Goal: Task Accomplishment & Management: Manage account settings

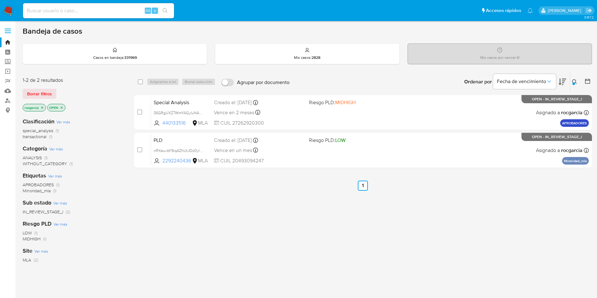
click at [572, 78] on div "Ingrese ID de usuario o caso 440133516,2292240436 Buscar Borrar filtros" at bounding box center [574, 81] width 11 height 19
click at [574, 80] on icon at bounding box center [574, 81] width 5 height 5
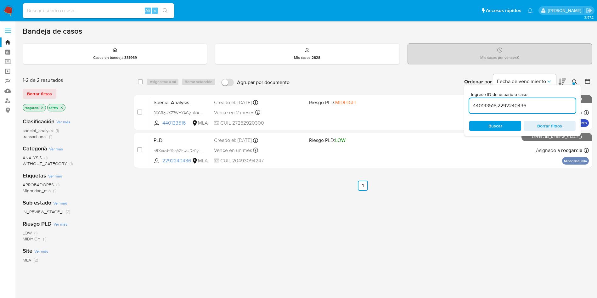
click at [480, 102] on input "440133516,2292240436" at bounding box center [522, 106] width 106 height 8
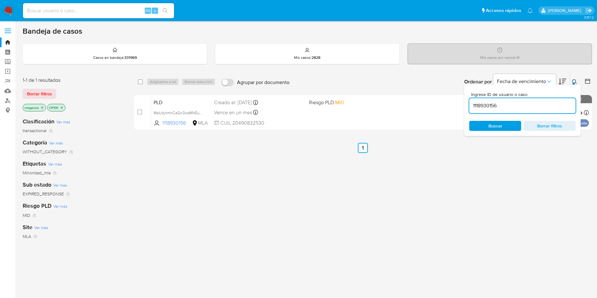
click at [504, 104] on input "1118930156" at bounding box center [522, 106] width 106 height 8
paste input "87087939"
type input "1118930156,87087939"
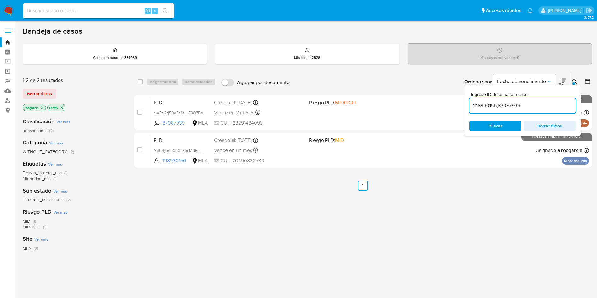
click at [575, 80] on icon at bounding box center [574, 81] width 5 height 5
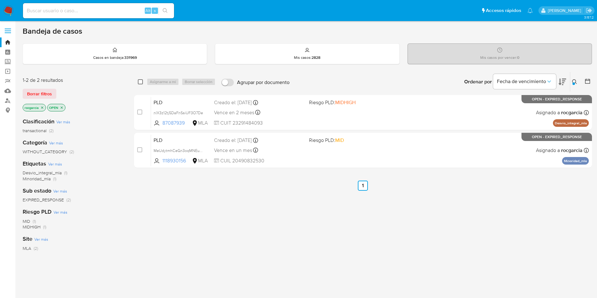
click at [138, 83] on input "checkbox" at bounding box center [140, 81] width 5 height 5
checkbox input "true"
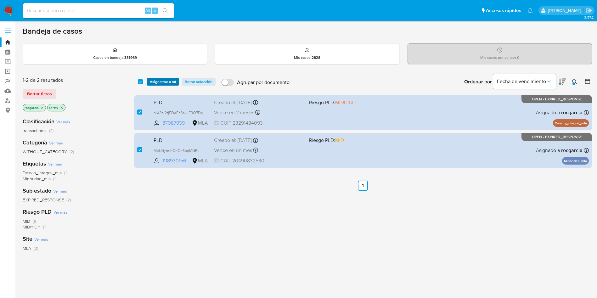
click at [159, 80] on span "Asignarme a mí" at bounding box center [163, 82] width 26 height 6
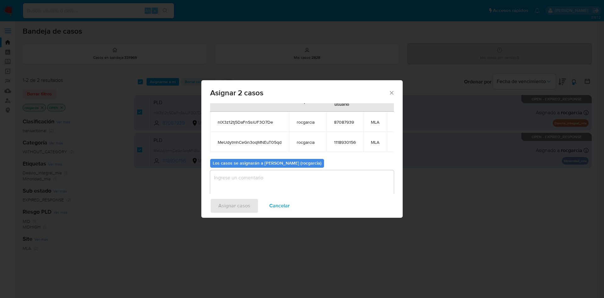
scroll to position [38, 0]
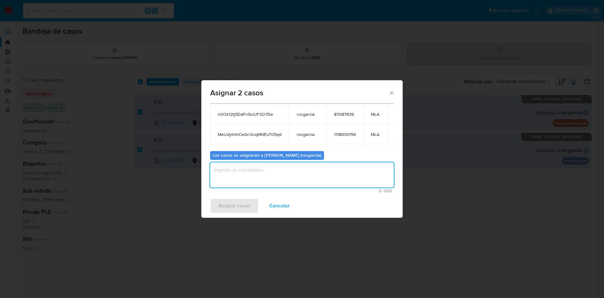
click at [245, 175] on textarea "assign-modal" at bounding box center [302, 174] width 184 height 25
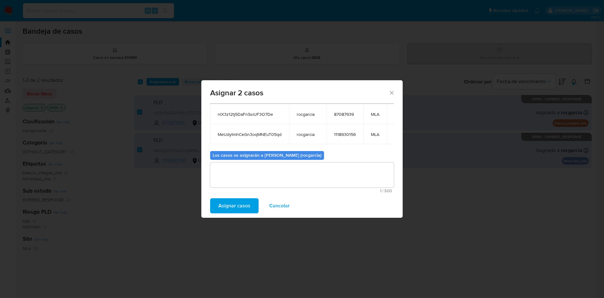
click at [246, 208] on span "Asignar casos" at bounding box center [234, 206] width 32 height 14
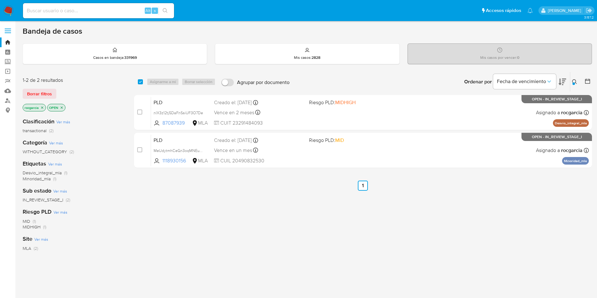
click at [42, 108] on icon "close-filter" at bounding box center [42, 108] width 4 height 4
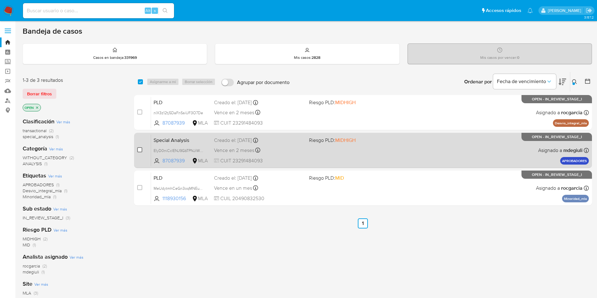
click at [141, 150] on input "checkbox" at bounding box center [139, 149] width 5 height 5
checkbox input "true"
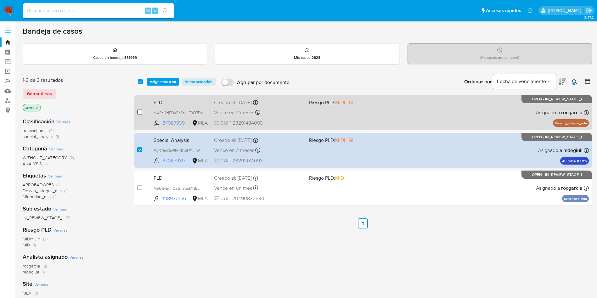
click at [142, 112] on input "checkbox" at bounding box center [139, 111] width 5 height 5
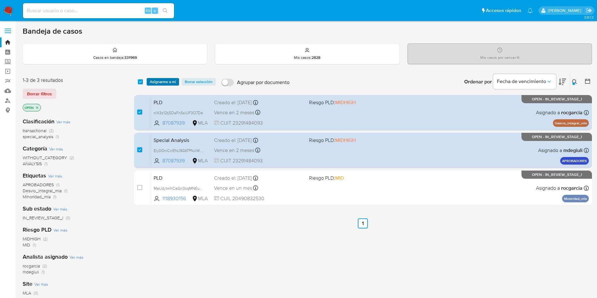
click at [165, 81] on span "Asignarme a mí" at bounding box center [163, 82] width 26 height 6
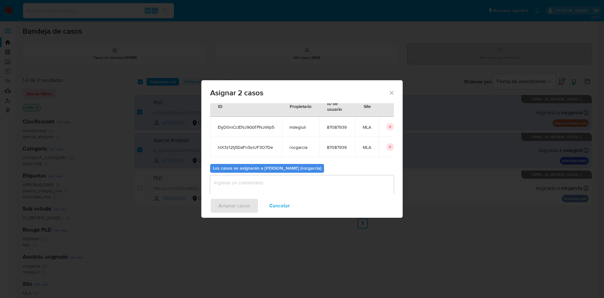
scroll to position [38, 0]
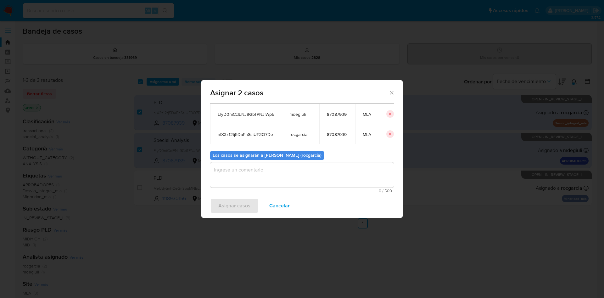
click at [257, 179] on textarea "assign-modal" at bounding box center [302, 174] width 184 height 25
click at [282, 209] on span "Cancelar" at bounding box center [279, 206] width 20 height 14
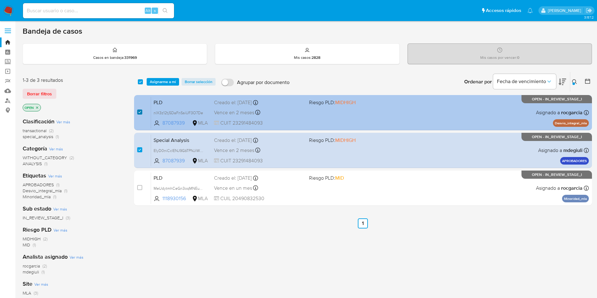
click at [140, 110] on input "checkbox" at bounding box center [139, 111] width 5 height 5
checkbox input "false"
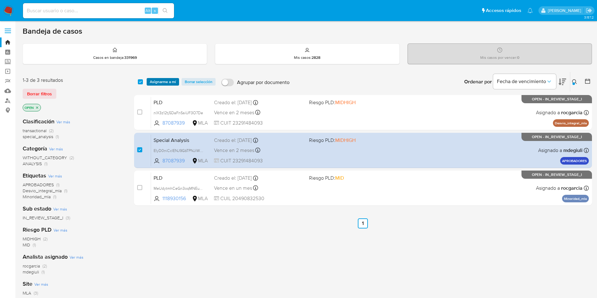
click at [164, 79] on span "Asignarme a mí" at bounding box center [163, 82] width 26 height 6
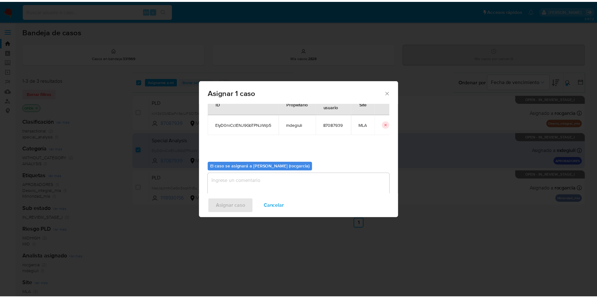
scroll to position [33, 0]
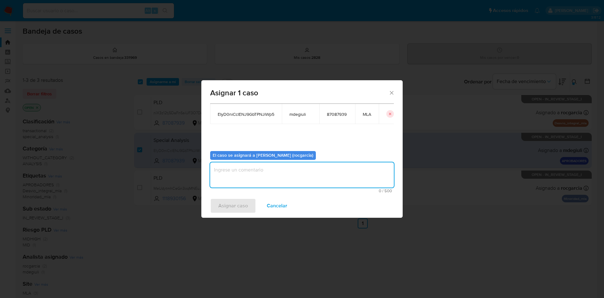
click at [285, 176] on textarea "assign-modal" at bounding box center [302, 174] width 184 height 25
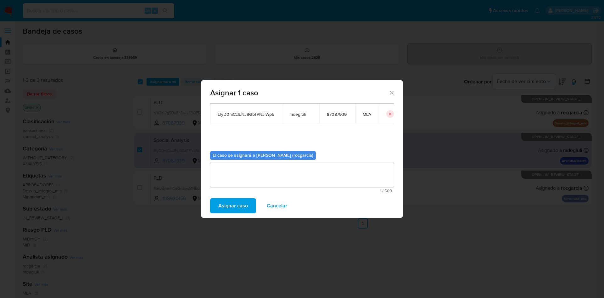
click at [229, 211] on span "Asignar caso" at bounding box center [233, 206] width 30 height 14
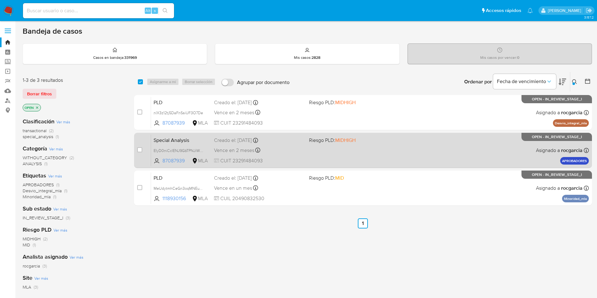
click at [357, 153] on div "Special Analysis EIyD0niCclENJ9GbTPNJiWp5 87087939 MLA Riesgo PLD: MIDHIGH Crea…" at bounding box center [369, 150] width 437 height 32
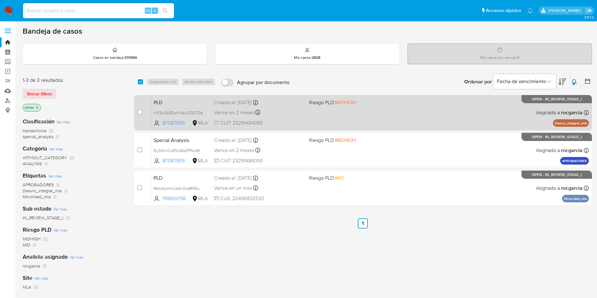
click at [398, 129] on div "case-item-checkbox No es posible asignar el caso PLD nlX3z12tj5DaFnSsiUF3O7De 8…" at bounding box center [363, 112] width 458 height 35
click at [398, 121] on div "PLD nlX3z12tj5DaFnSsiUF3O7De 87087939 MLA Riesgo PLD: MIDHIGH Creado el: 12/08/…" at bounding box center [369, 113] width 437 height 32
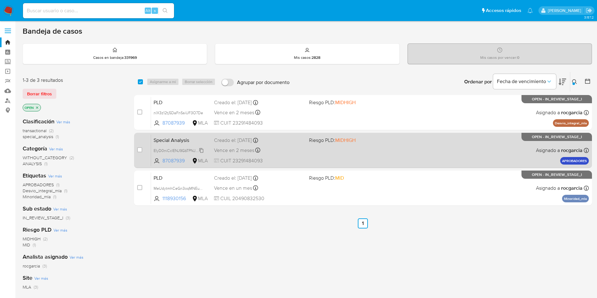
click at [202, 150] on span "EIyD0niCclENJ9GbTPNJiWp5" at bounding box center [178, 150] width 51 height 7
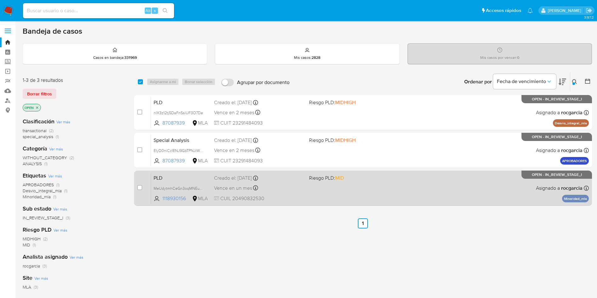
click at [345, 188] on div "PLD MeUdytmhCeGn3oqMNEuT05qd 1118930156 MLA Riesgo PLD: MID Creado el: 12/08/20…" at bounding box center [369, 188] width 437 height 32
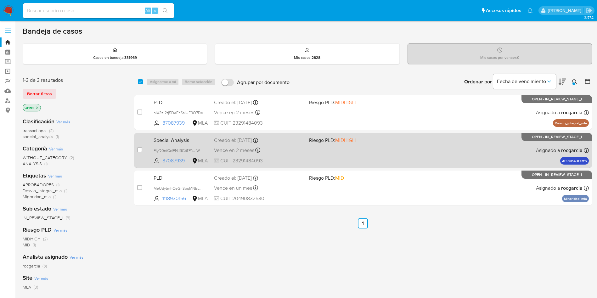
click at [298, 144] on div "Special Analysis EIyD0niCclENJ9GbTPNJiWp5 87087939 MLA Riesgo PLD: MIDHIGH Crea…" at bounding box center [369, 150] width 437 height 32
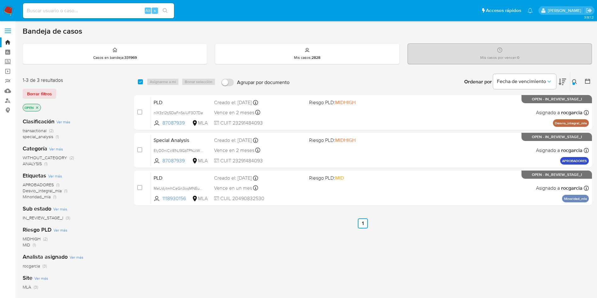
drag, startPoint x: 569, startPoint y: 74, endPoint x: 571, endPoint y: 78, distance: 4.7
click at [568, 75] on div "Ordenar por Fecha de vencimiento" at bounding box center [514, 81] width 111 height 19
click at [571, 78] on button at bounding box center [575, 82] width 10 height 8
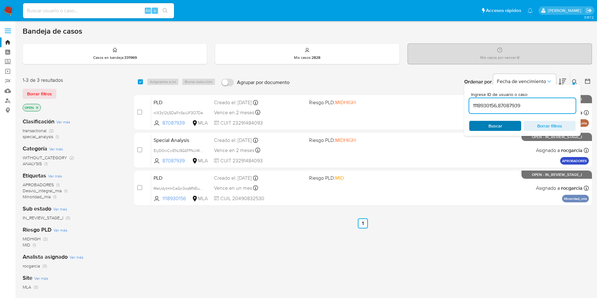
click at [497, 124] on span "Buscar" at bounding box center [495, 126] width 14 height 10
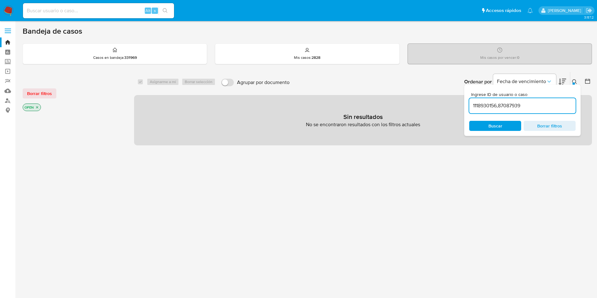
click at [10, 10] on img at bounding box center [8, 10] width 11 height 11
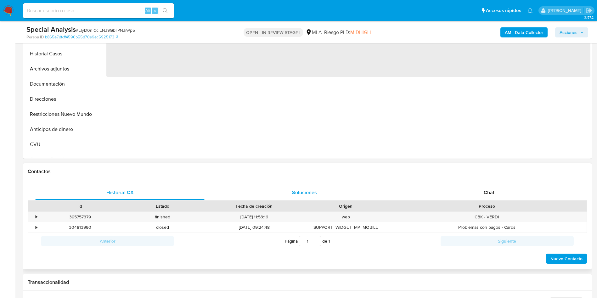
scroll to position [189, 0]
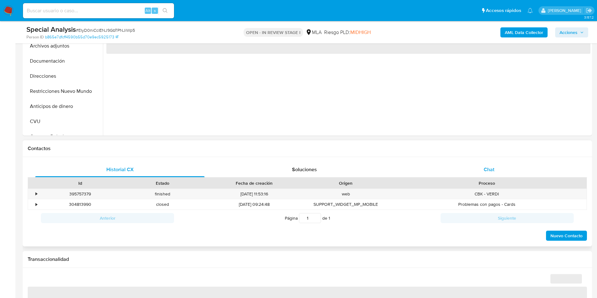
click at [482, 171] on div "Chat" at bounding box center [488, 169] width 169 height 15
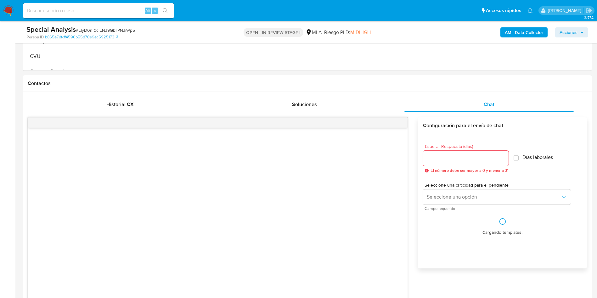
scroll to position [330, 0]
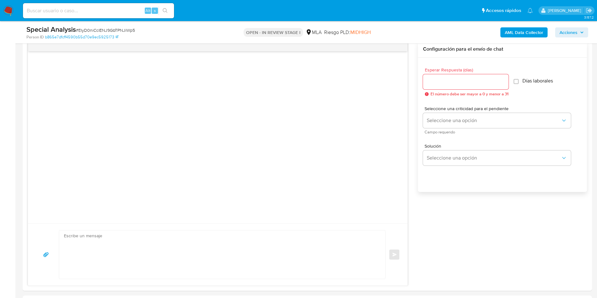
select select "10"
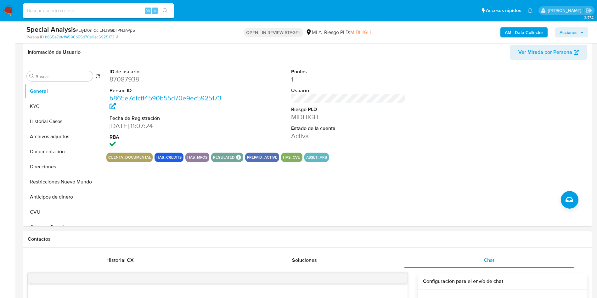
scroll to position [94, 0]
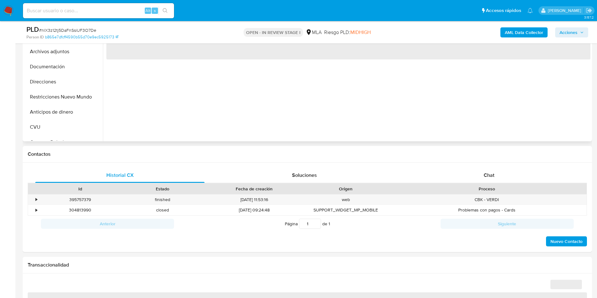
scroll to position [189, 0]
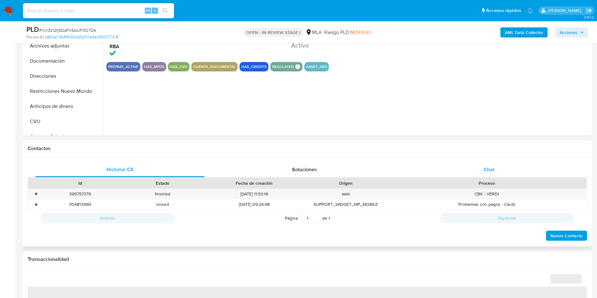
click at [491, 168] on span "Chat" at bounding box center [488, 169] width 11 height 7
select select "10"
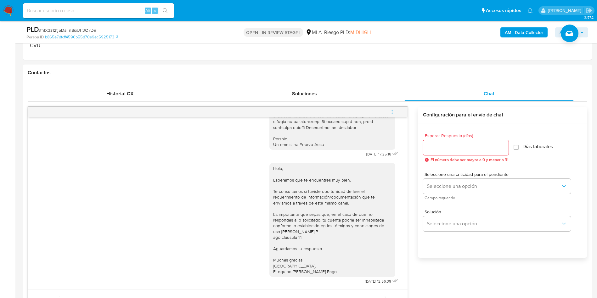
scroll to position [94, 0]
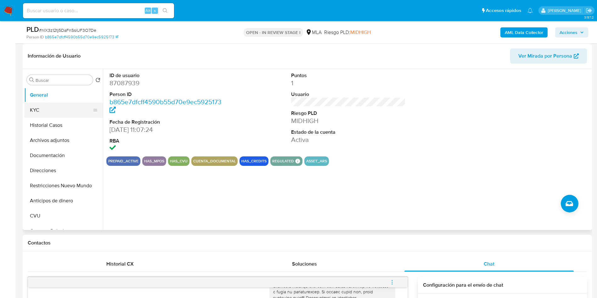
click at [48, 111] on button "KYC" at bounding box center [61, 110] width 74 height 15
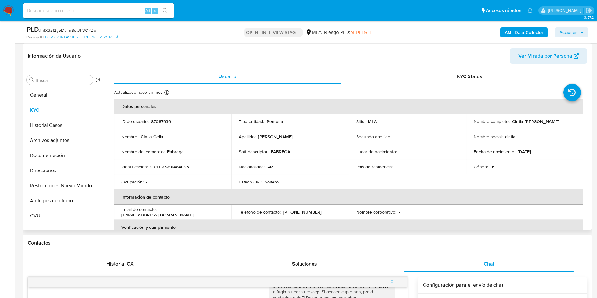
click at [169, 168] on p "CUIT 23291484093" at bounding box center [169, 167] width 38 height 6
copy p "23291484093"
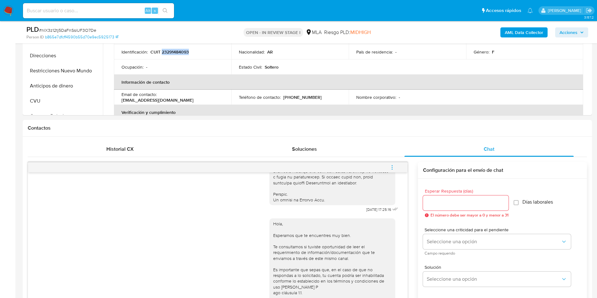
scroll to position [283, 0]
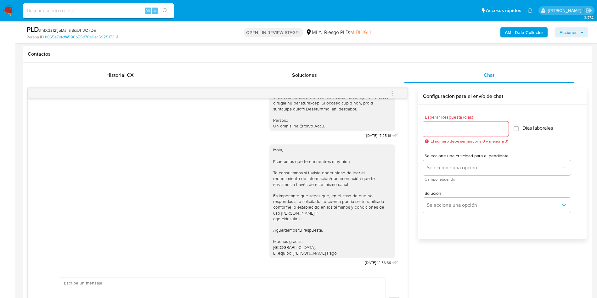
click at [391, 90] on span "menu-action" at bounding box center [392, 93] width 6 height 15
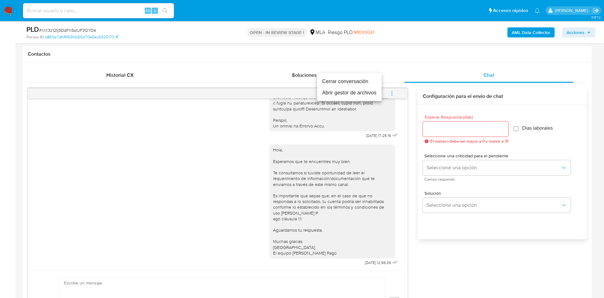
click at [362, 81] on li "Cerrar conversación" at bounding box center [349, 81] width 64 height 11
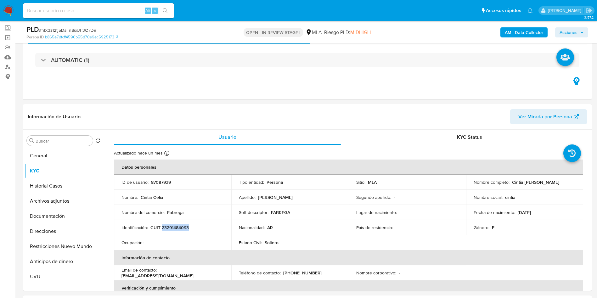
scroll to position [47, 0]
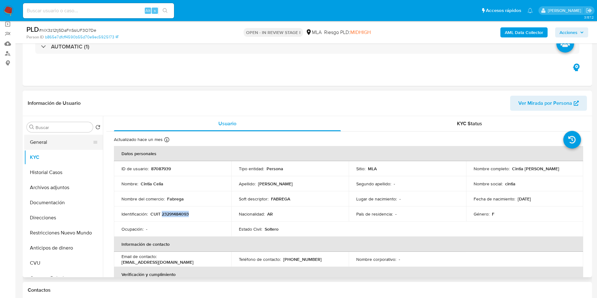
click at [51, 140] on button "General" at bounding box center [61, 142] width 74 height 15
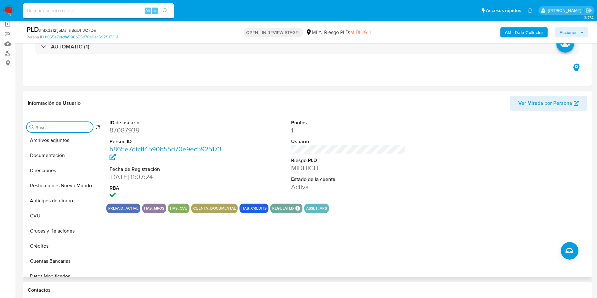
click at [46, 129] on input "Buscar" at bounding box center [63, 128] width 55 height 6
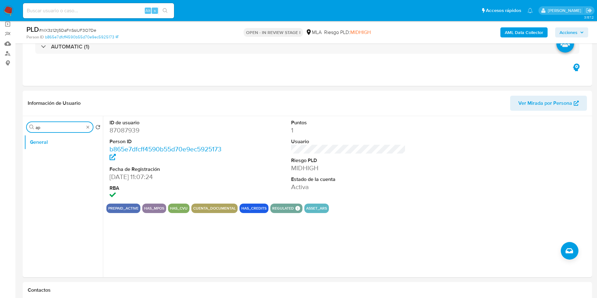
scroll to position [0, 0]
type input "ap"
click at [126, 133] on dd "87087939" at bounding box center [166, 130] width 115 height 9
copy dd "87087939"
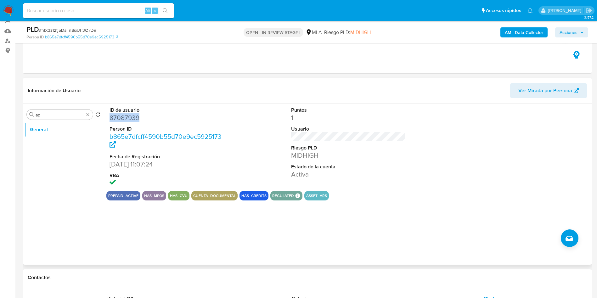
scroll to position [94, 0]
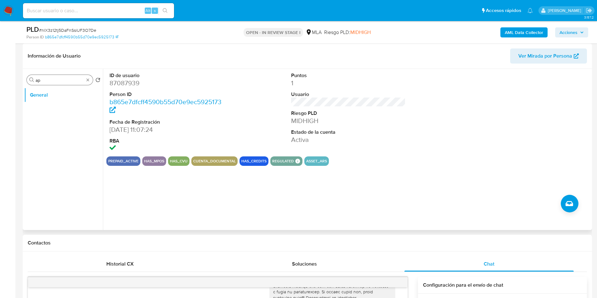
click at [85, 78] on div "Buscar ap" at bounding box center [60, 80] width 66 height 10
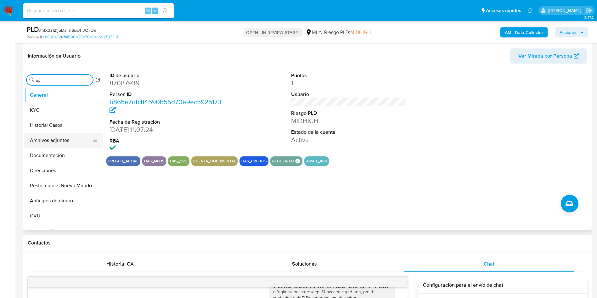
click at [60, 141] on button "Archivos adjuntos" at bounding box center [61, 140] width 74 height 15
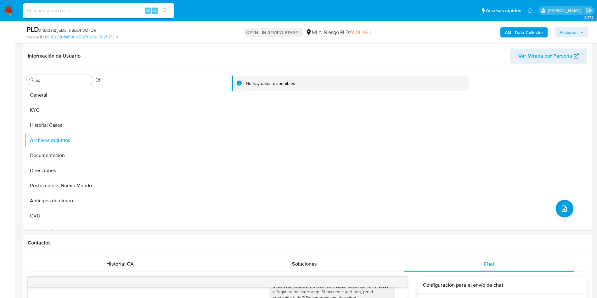
click at [525, 33] on b "AML Data Collector" at bounding box center [523, 32] width 38 height 10
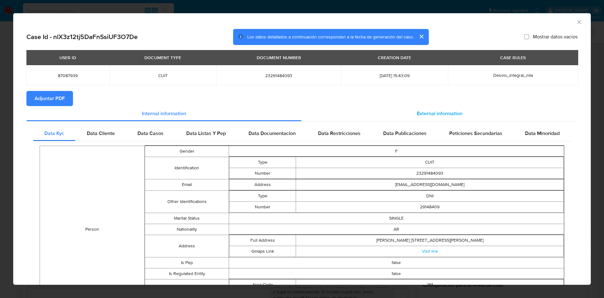
click at [431, 110] on span "External information" at bounding box center [440, 113] width 46 height 7
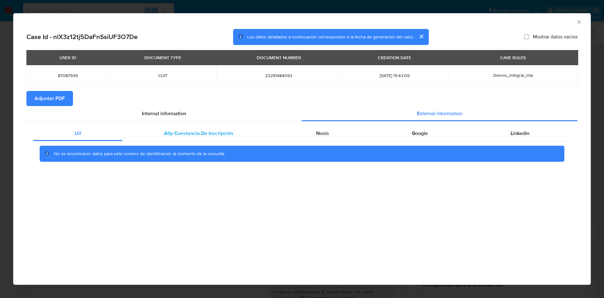
drag, startPoint x: 213, startPoint y: 134, endPoint x: 221, endPoint y: 136, distance: 8.6
click at [213, 135] on span "Afip Constancia De Inscripción" at bounding box center [198, 133] width 69 height 7
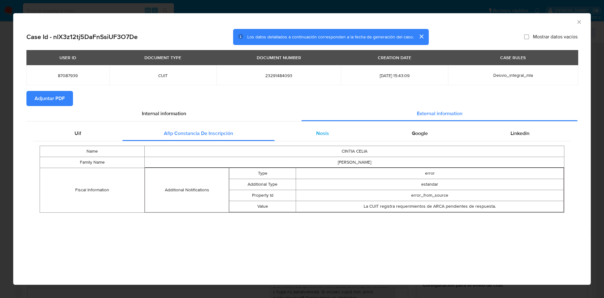
click at [333, 132] on div "Nosis" at bounding box center [323, 133] width 96 height 15
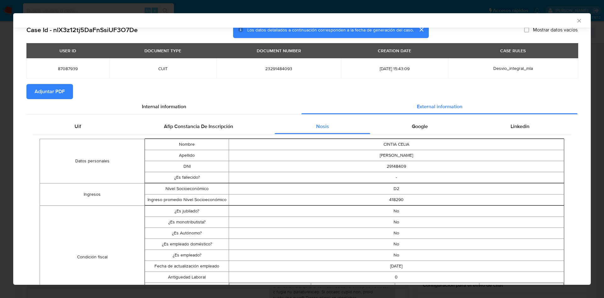
scroll to position [0, 0]
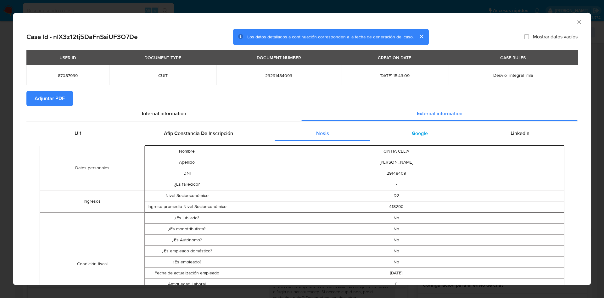
click at [412, 134] on span "Google" at bounding box center [420, 133] width 16 height 7
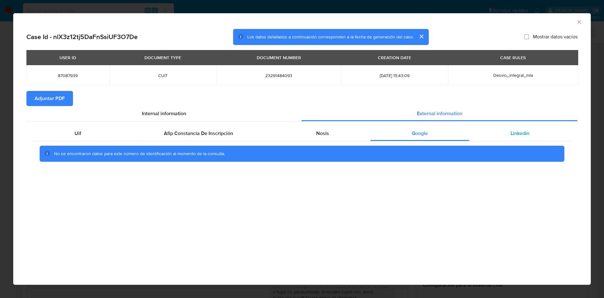
click at [513, 138] on div "Linkedin" at bounding box center [520, 133] width 102 height 15
click at [63, 95] on span "Adjuntar PDF" at bounding box center [50, 99] width 30 height 14
click at [579, 20] on icon "Cerrar ventana" at bounding box center [579, 22] width 6 height 6
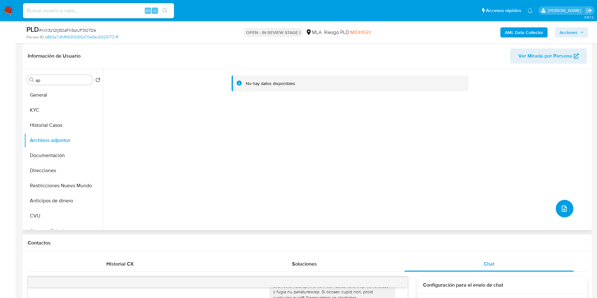
click at [563, 208] on icon "upload-file" at bounding box center [564, 209] width 8 height 8
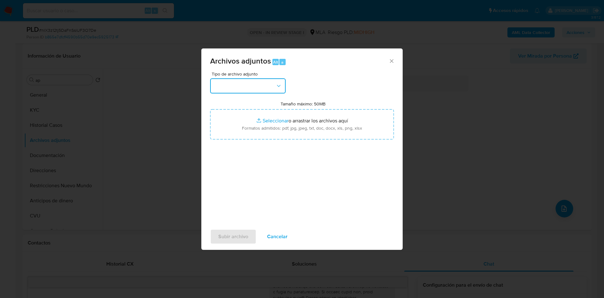
click at [248, 86] on button "button" at bounding box center [247, 85] width 75 height 15
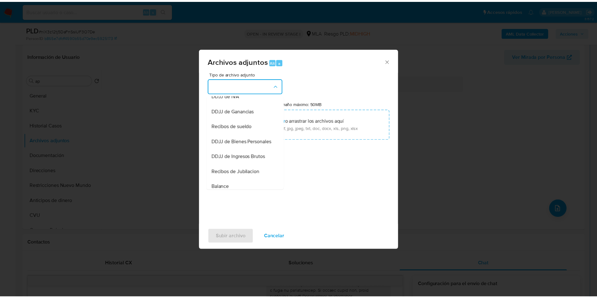
scroll to position [96, 0]
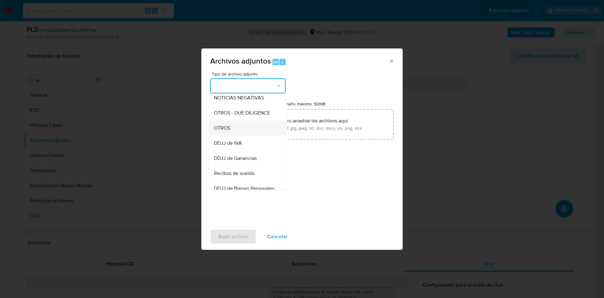
click at [234, 130] on div "OTROS" at bounding box center [246, 127] width 64 height 15
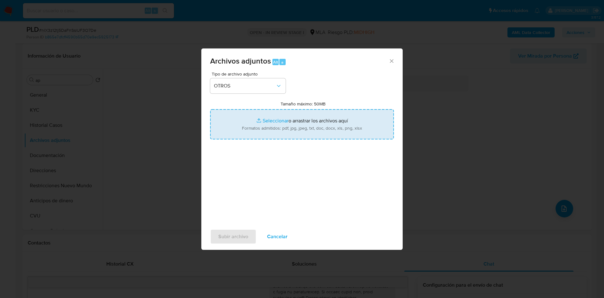
click at [263, 121] on input "Tamaño máximo: 50MB Seleccionar archivos" at bounding box center [302, 124] width 184 height 30
type input "C:\fakepath\Movimientos 87087939.xlsx"
click at [269, 120] on input "Tamaño máximo: 50MB Seleccionar archivos" at bounding box center [302, 124] width 184 height 30
type input "C:\fakepath\Caselog nlX3z12tj5DaFnSsiUF3O7De - EIyD0niCclENJ9GbTPNJiWp5 - 87087…"
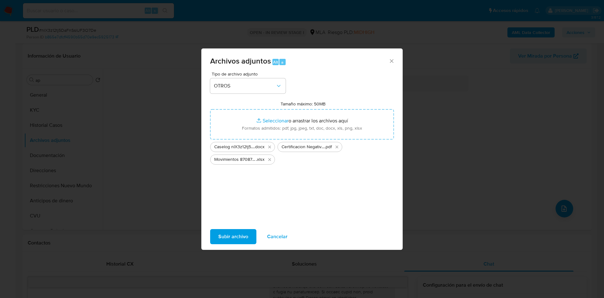
click at [234, 237] on span "Subir archivo" at bounding box center [233, 237] width 30 height 14
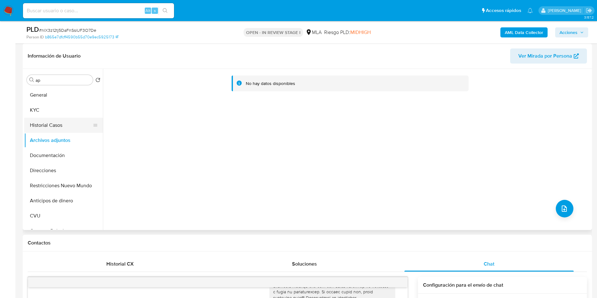
click at [42, 128] on button "Historial Casos" at bounding box center [61, 125] width 74 height 15
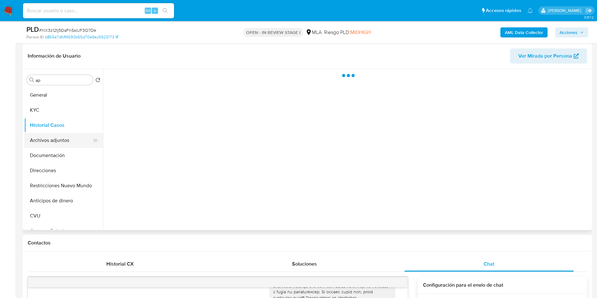
click at [40, 137] on button "Archivos adjuntos" at bounding box center [61, 140] width 74 height 15
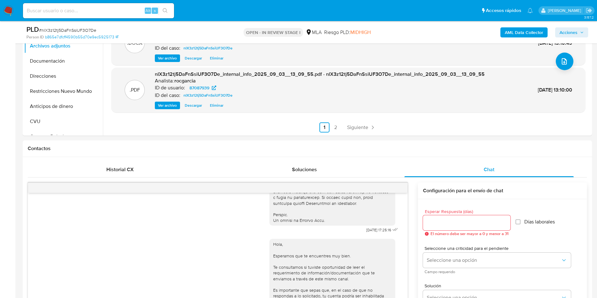
scroll to position [0, 0]
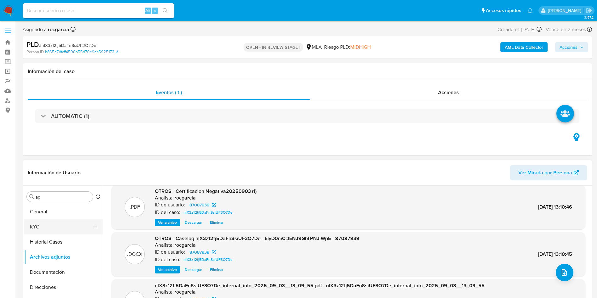
drag, startPoint x: 38, startPoint y: 231, endPoint x: 29, endPoint y: 231, distance: 8.8
click at [38, 231] on button "KYC" at bounding box center [61, 226] width 74 height 15
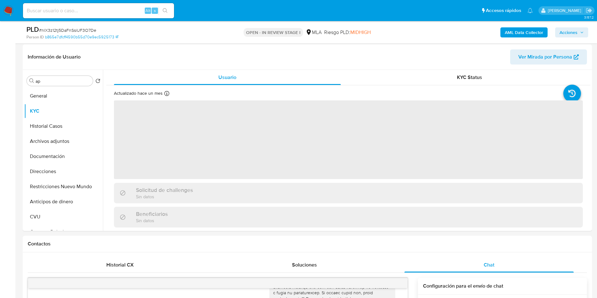
scroll to position [94, 0]
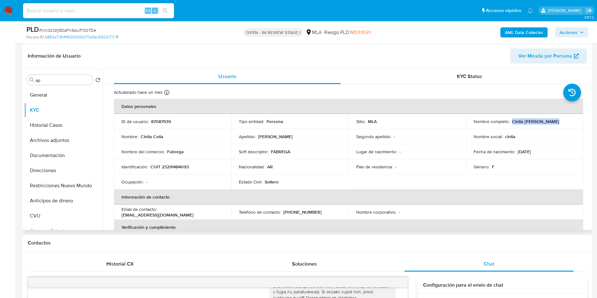
drag, startPoint x: 510, startPoint y: 122, endPoint x: 554, endPoint y: 118, distance: 44.2
click at [554, 119] on div "Nombre completo : Cintia Celia Rosales" at bounding box center [524, 122] width 102 height 6
copy p "Cintia Celia Rosales"
drag, startPoint x: 149, startPoint y: 166, endPoint x: 196, endPoint y: 163, distance: 47.0
click at [196, 163] on td "Identificación : CUIT 23291484093" at bounding box center [172, 166] width 117 height 15
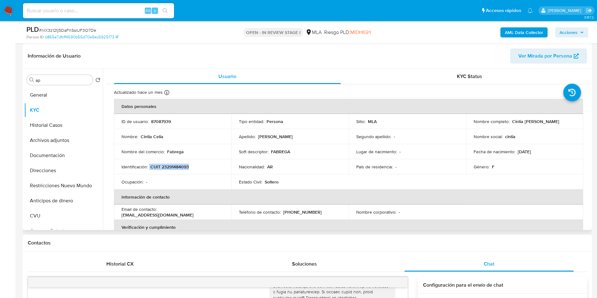
copy div "CUIT 23291484093"
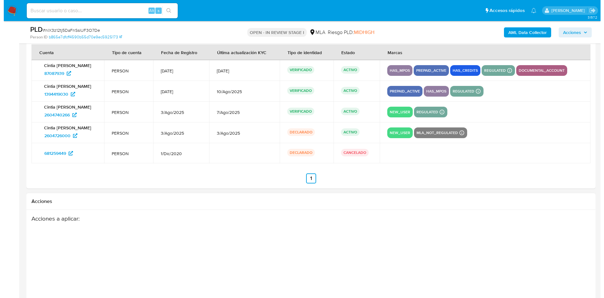
scroll to position [1188, 0]
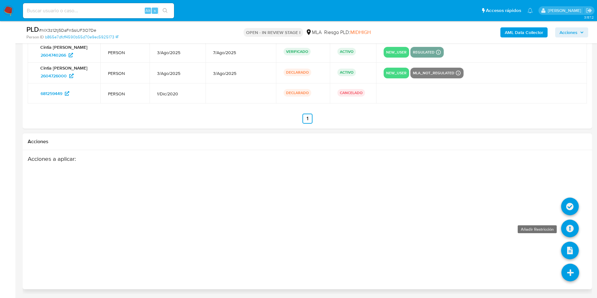
click at [568, 226] on icon at bounding box center [570, 228] width 18 height 18
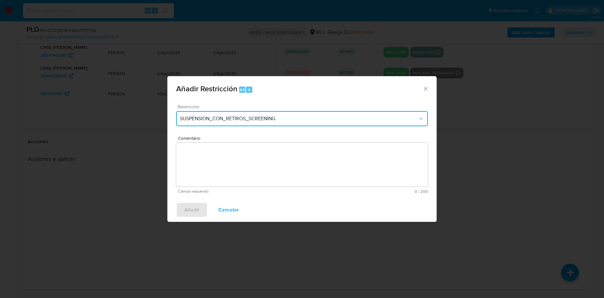
click at [266, 120] on span "SUSPENSION_CON_RETIROS_SCREENING" at bounding box center [299, 118] width 238 height 6
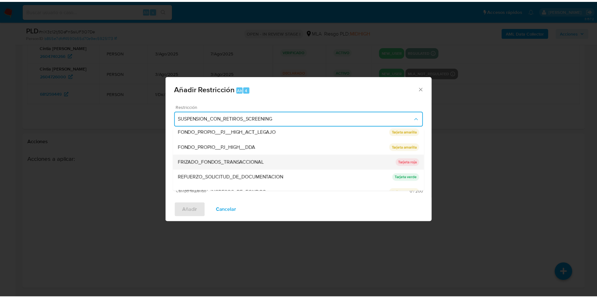
scroll to position [133, 0]
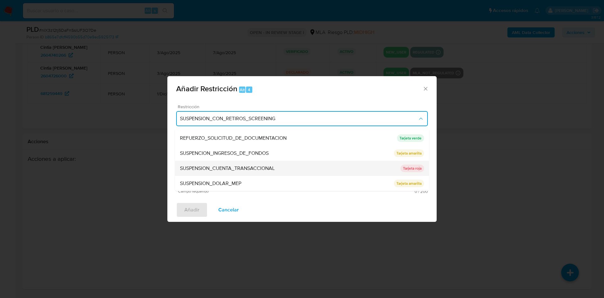
click at [291, 169] on div "SUSPENSION_CUENTA_TRANSACCIONAL" at bounding box center [290, 168] width 220 height 15
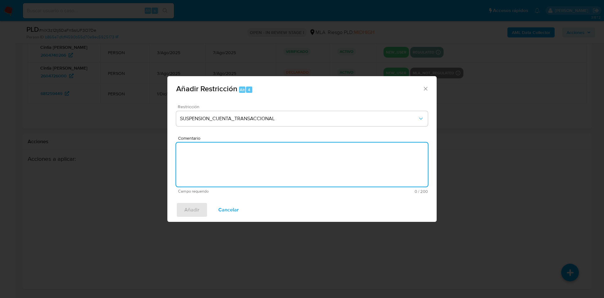
click at [291, 168] on textarea "Comentario" at bounding box center [302, 164] width 252 height 44
type textarea "AML"
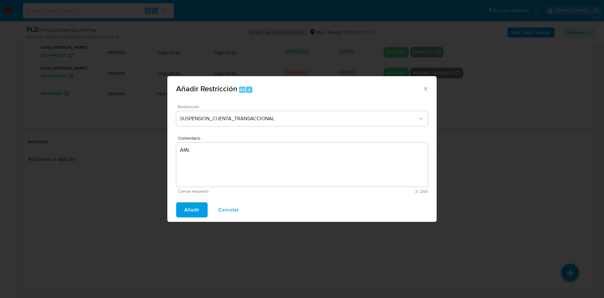
click at [194, 209] on span "Añadir" at bounding box center [191, 210] width 15 height 14
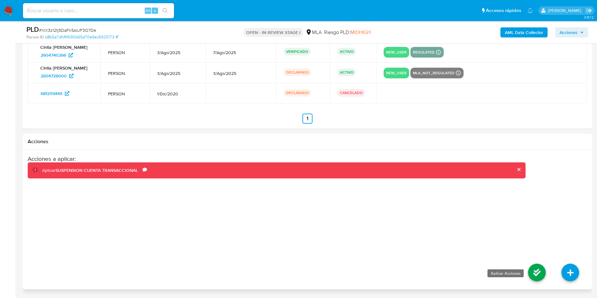
click at [539, 280] on icon at bounding box center [537, 273] width 18 height 18
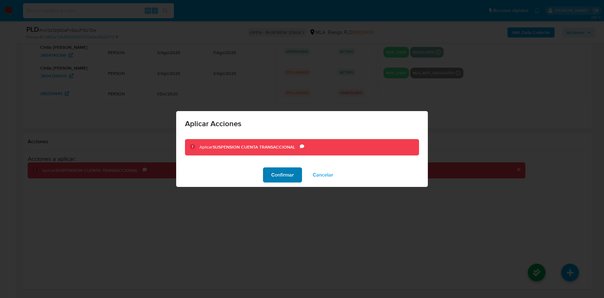
click at [283, 179] on span "Confirmar" at bounding box center [282, 175] width 23 height 14
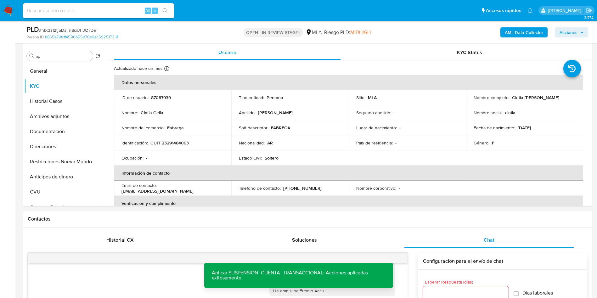
scroll to position [103, 0]
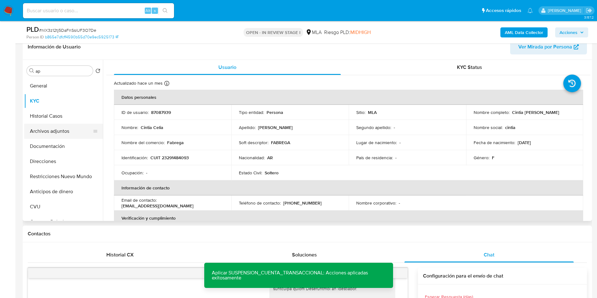
click at [45, 138] on button "Archivos adjuntos" at bounding box center [61, 131] width 74 height 15
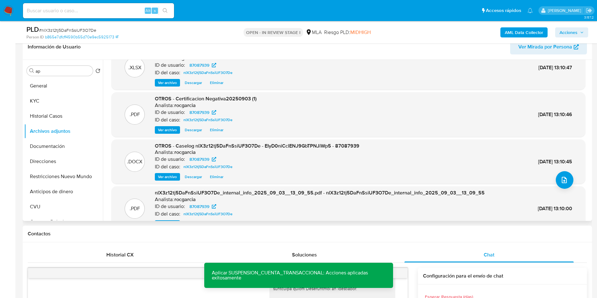
scroll to position [0, 0]
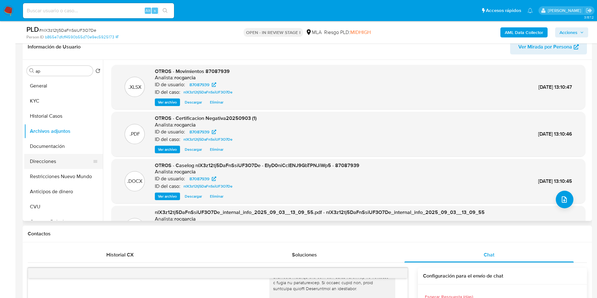
drag, startPoint x: 69, startPoint y: 176, endPoint x: 91, endPoint y: 166, distance: 23.9
click at [69, 176] on button "Restricciones Nuevo Mundo" at bounding box center [63, 176] width 79 height 15
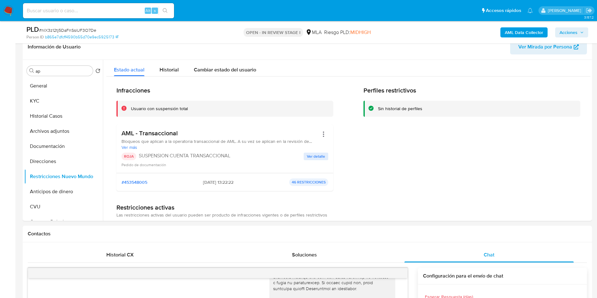
click at [580, 32] on icon "button" at bounding box center [582, 33] width 4 height 4
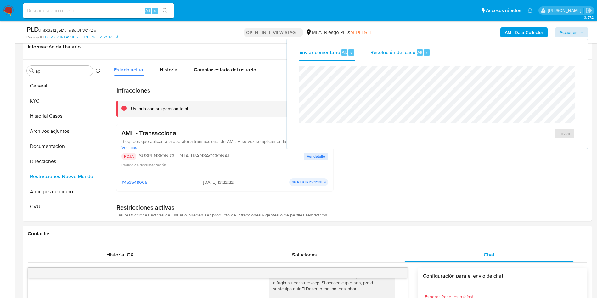
click at [393, 51] on span "Resolución del caso" at bounding box center [392, 51] width 45 height 7
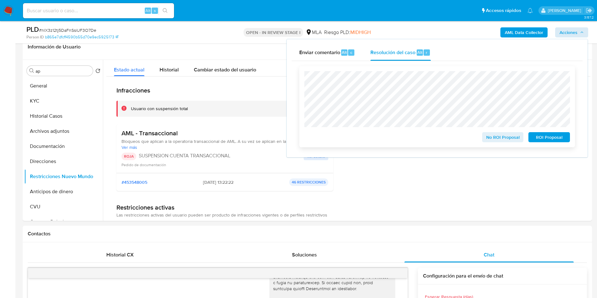
click at [556, 139] on span "ROI Proposal" at bounding box center [548, 137] width 33 height 9
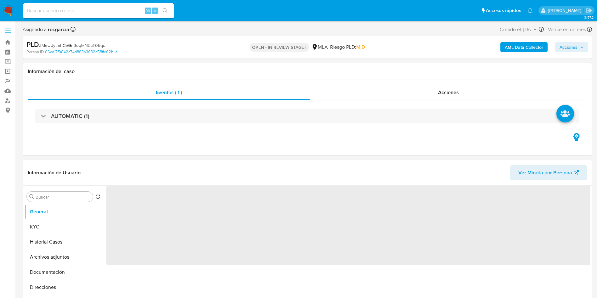
select select "10"
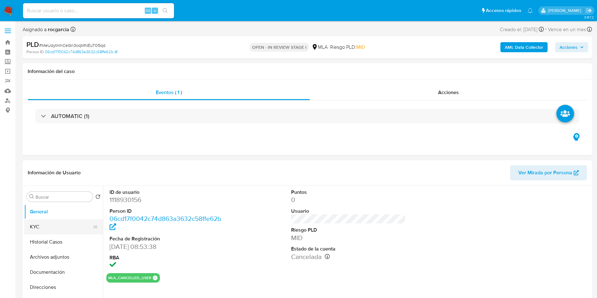
click at [42, 225] on button "KYC" at bounding box center [61, 226] width 74 height 15
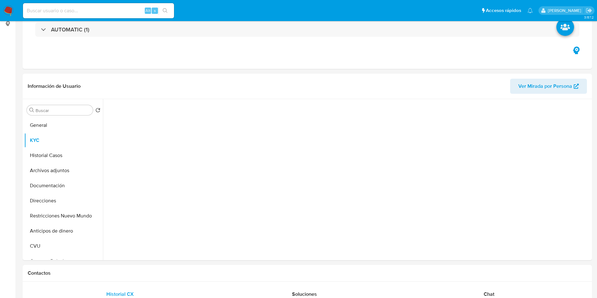
scroll to position [142, 0]
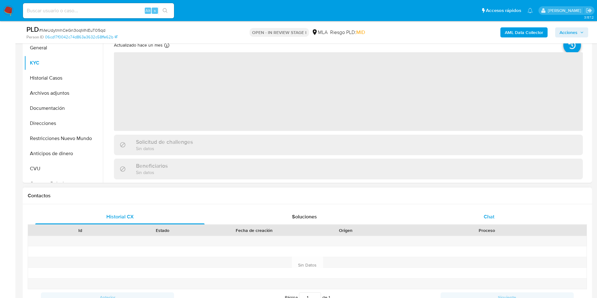
click at [491, 214] on span "Chat" at bounding box center [488, 216] width 11 height 7
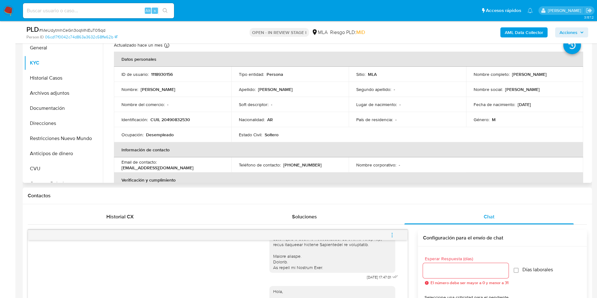
drag, startPoint x: 509, startPoint y: 75, endPoint x: 556, endPoint y: 76, distance: 46.9
click at [556, 76] on div "Nombre completo : Lucas Ezequiel Garcia" at bounding box center [524, 74] width 102 height 6
copy p "Lucas Ezequiel Garcia"
click at [156, 121] on p "CUIL 20490832530" at bounding box center [170, 120] width 40 height 6
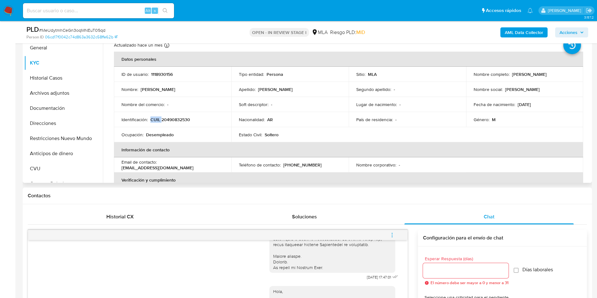
click at [156, 118] on p "CUIL 20490832530" at bounding box center [170, 120] width 40 height 6
drag, startPoint x: 151, startPoint y: 120, endPoint x: 191, endPoint y: 119, distance: 40.3
click at [190, 119] on div "Identificación : CUIL 20490832530" at bounding box center [172, 120] width 102 height 6
copy p "CUIL 20490832530"
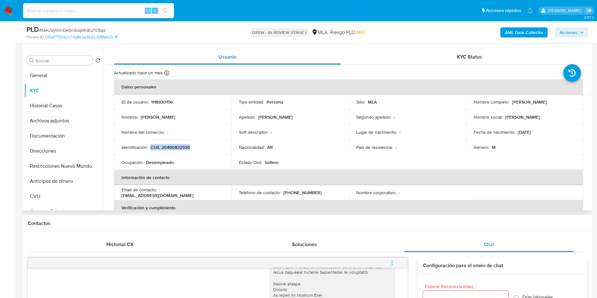
scroll to position [94, 0]
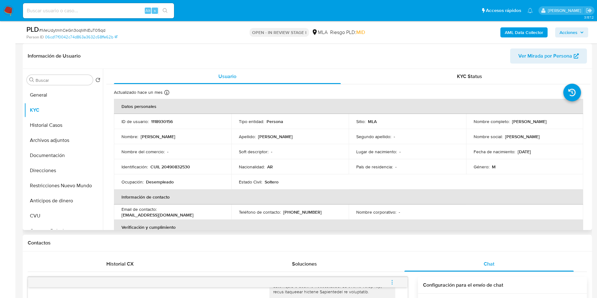
click at [155, 122] on p "1118930156" at bounding box center [162, 122] width 22 height 6
copy p "1118930156"
click at [546, 119] on p "Lucas Ezequiel Garcia" at bounding box center [529, 122] width 35 height 6
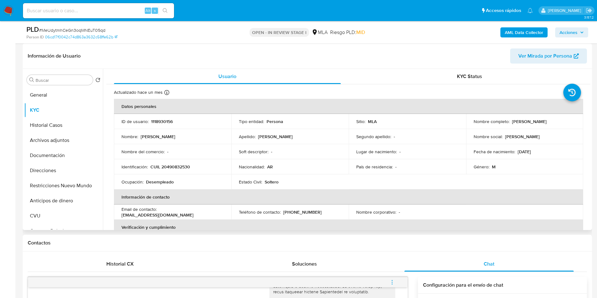
copy p "Garcia"
drag, startPoint x: 509, startPoint y: 121, endPoint x: 539, endPoint y: 120, distance: 29.9
click at [539, 120] on div "Nombre completo : Lucas Ezequiel Garcia" at bounding box center [524, 122] width 102 height 6
copy div "Lucas Ezequiel"
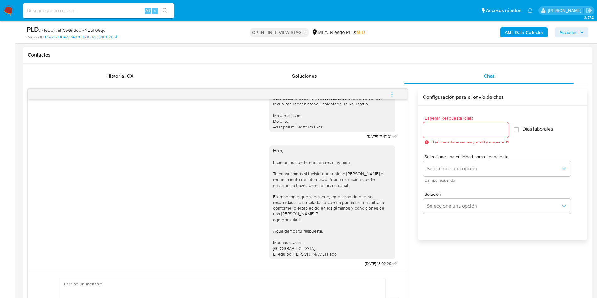
scroll to position [283, 0]
click at [395, 93] on button "menu-action" at bounding box center [391, 93] width 21 height 15
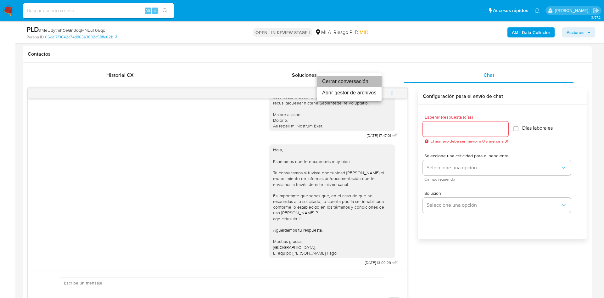
click at [363, 82] on li "Cerrar conversación" at bounding box center [349, 81] width 64 height 11
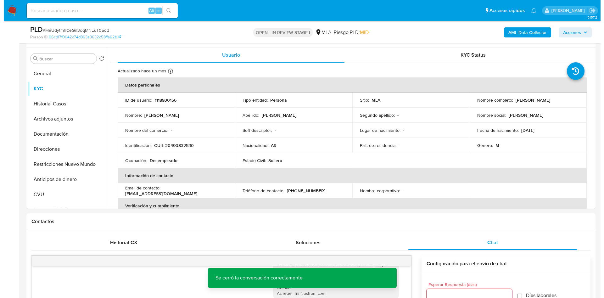
scroll to position [94, 0]
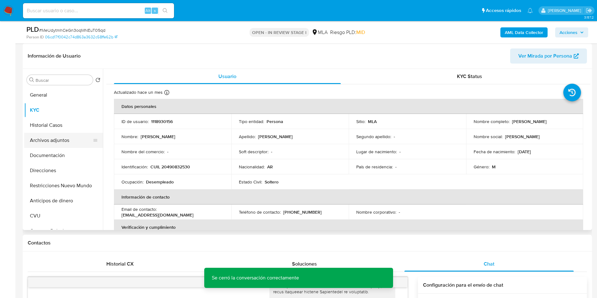
drag, startPoint x: 40, startPoint y: 138, endPoint x: 31, endPoint y: 140, distance: 8.7
click at [40, 138] on button "Archivos adjuntos" at bounding box center [61, 140] width 74 height 15
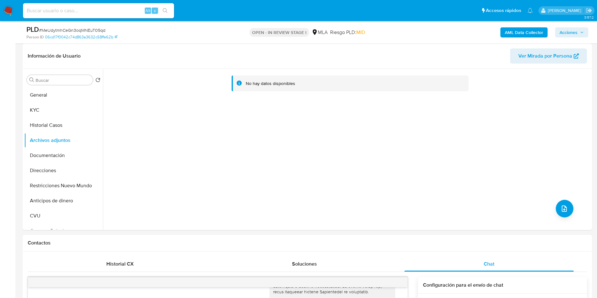
click at [542, 35] on b "AML Data Collector" at bounding box center [523, 32] width 38 height 10
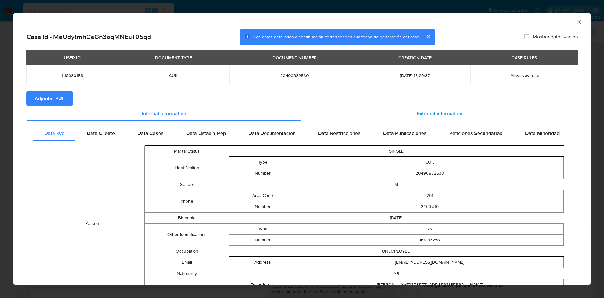
click at [444, 107] on div "External information" at bounding box center [439, 113] width 276 height 15
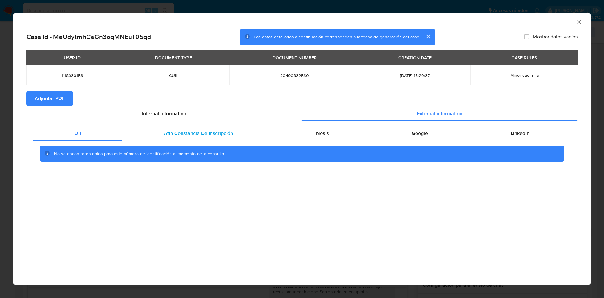
click at [221, 128] on div "Afip Constancia De Inscripción" at bounding box center [198, 133] width 152 height 15
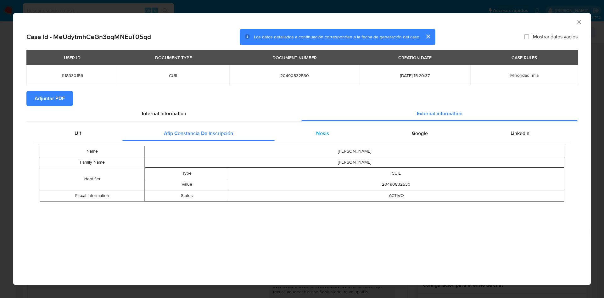
click at [321, 129] on div "Nosis" at bounding box center [323, 133] width 96 height 15
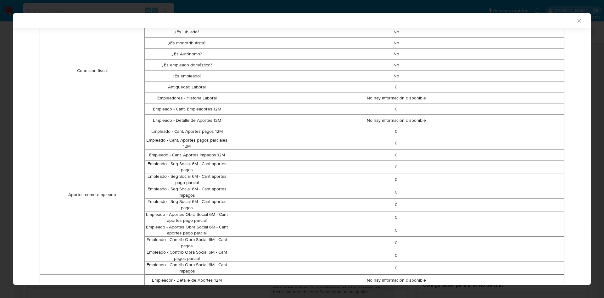
scroll to position [0, 0]
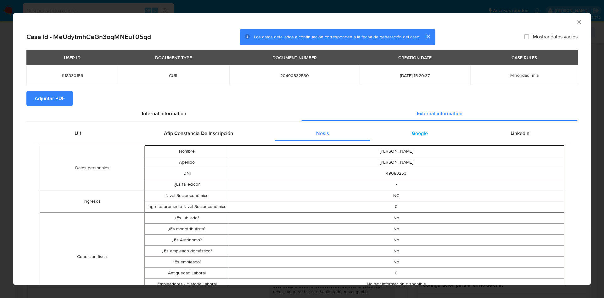
click at [417, 130] on span "Google" at bounding box center [420, 133] width 16 height 7
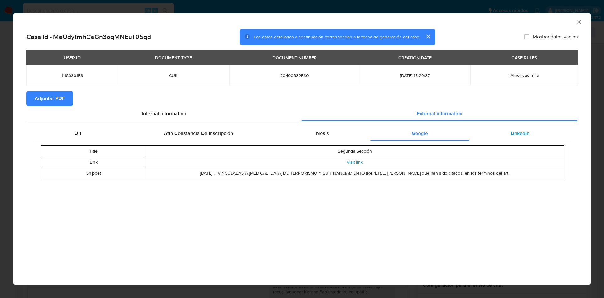
click at [530, 129] on div "Linkedin" at bounding box center [520, 133] width 102 height 15
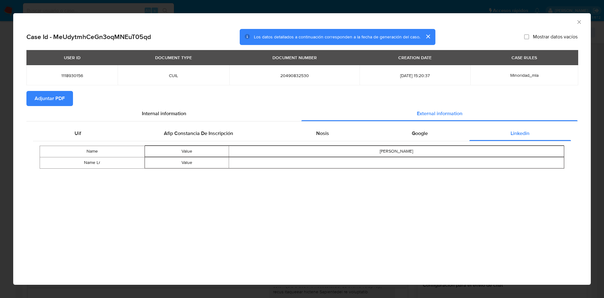
click at [62, 101] on span "Adjuntar PDF" at bounding box center [50, 99] width 30 height 14
click at [578, 18] on div "AML Data Collector" at bounding box center [301, 21] width 577 height 16
click at [577, 21] on icon "Cerrar ventana" at bounding box center [579, 22] width 6 height 6
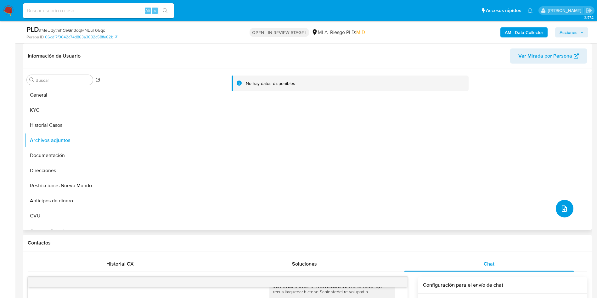
click at [561, 216] on button "upload-file" at bounding box center [564, 209] width 18 height 18
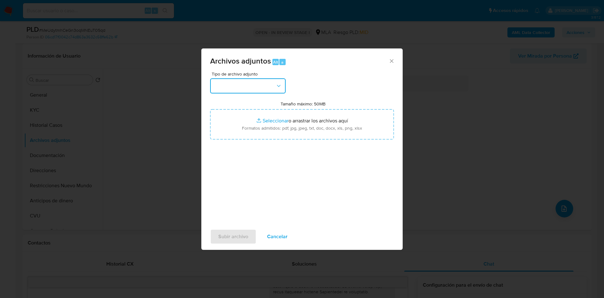
click at [247, 80] on button "button" at bounding box center [247, 85] width 75 height 15
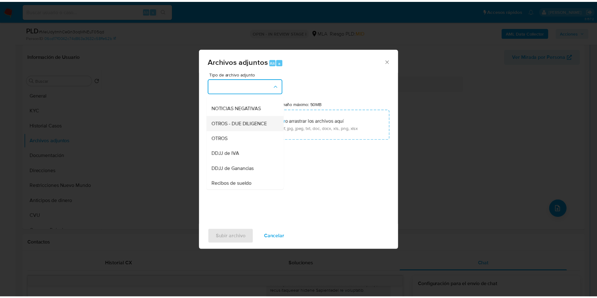
scroll to position [94, 0]
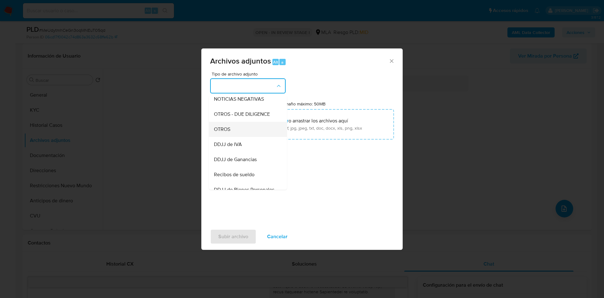
click at [230, 132] on div "OTROS" at bounding box center [246, 129] width 64 height 15
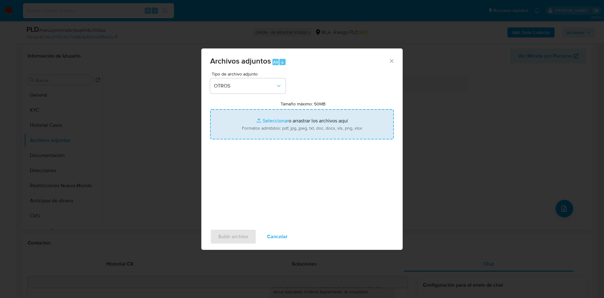
click at [289, 125] on input "Tamaño máximo: 50MB Seleccionar archivos" at bounding box center [302, 124] width 184 height 30
type input "C:\fakepath\Caselog MeUdytmhCeGn3oqMNEuT05qd - 1118930156.docx"
click at [268, 129] on input "Tamaño máximo: 50MB Seleccionar archivos" at bounding box center [302, 124] width 184 height 30
type input "C:\fakepath\Movimientos 1118930156.xlsx"
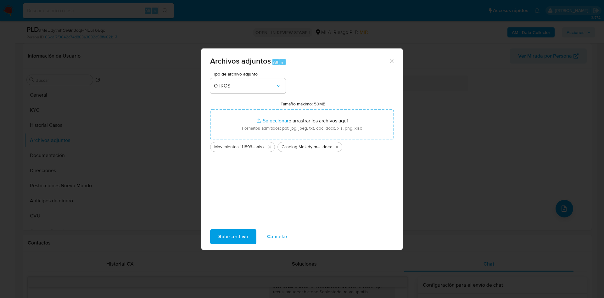
click at [236, 240] on span "Subir archivo" at bounding box center [233, 237] width 30 height 14
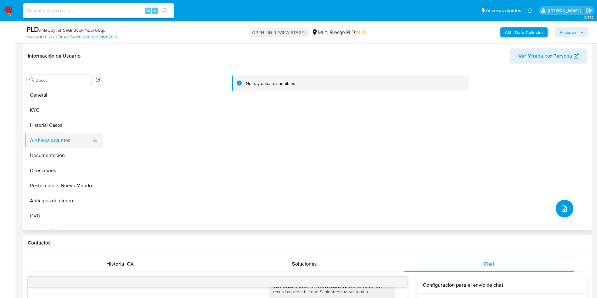
drag, startPoint x: 56, startPoint y: 124, endPoint x: 56, endPoint y: 133, distance: 8.8
click at [56, 124] on button "Historial Casos" at bounding box center [63, 125] width 79 height 15
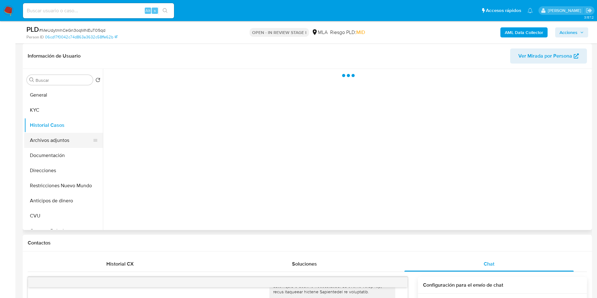
click at [57, 138] on button "Archivos adjuntos" at bounding box center [61, 140] width 74 height 15
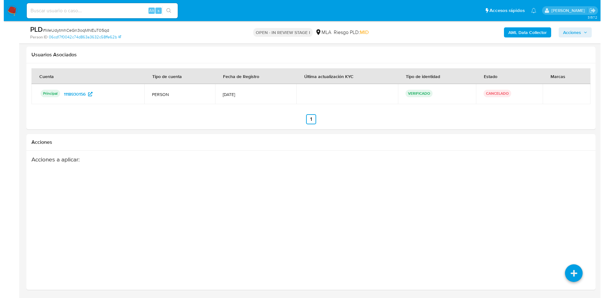
scroll to position [1105, 0]
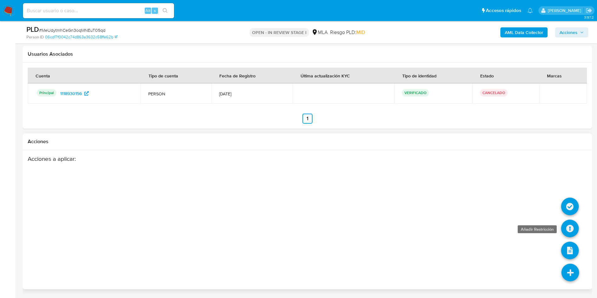
click at [565, 227] on icon at bounding box center [570, 228] width 18 height 18
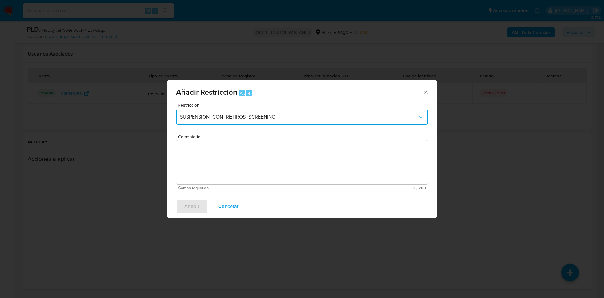
click at [206, 113] on button "SUSPENSION_CON_RETIROS_SCREENING" at bounding box center [302, 116] width 252 height 15
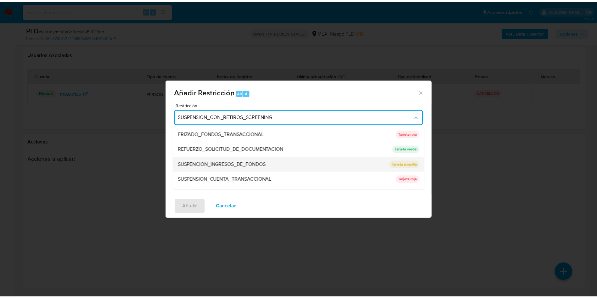
scroll to position [133, 0]
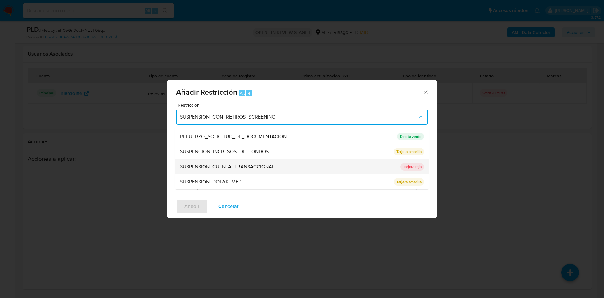
click at [252, 169] on span "SUSPENSION_CUENTA_TRANSACCIONAL" at bounding box center [227, 167] width 95 height 6
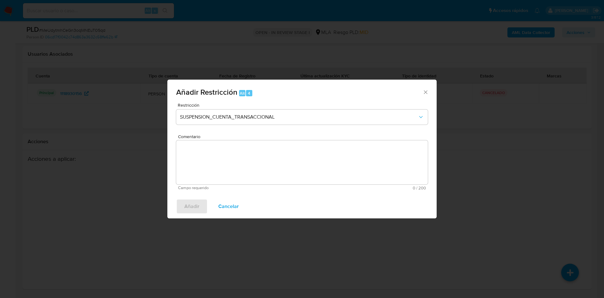
click at [252, 169] on textarea "Comentario" at bounding box center [302, 162] width 252 height 44
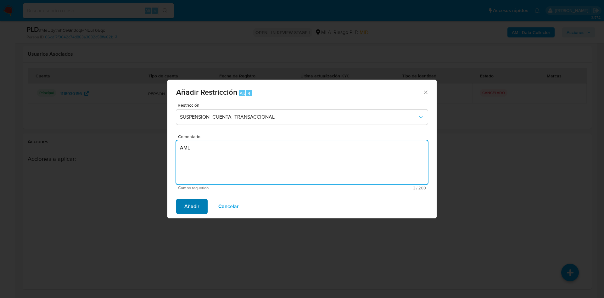
type textarea "AML"
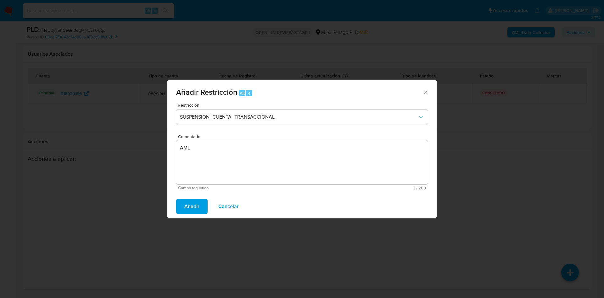
click at [188, 209] on span "Añadir" at bounding box center [191, 206] width 15 height 14
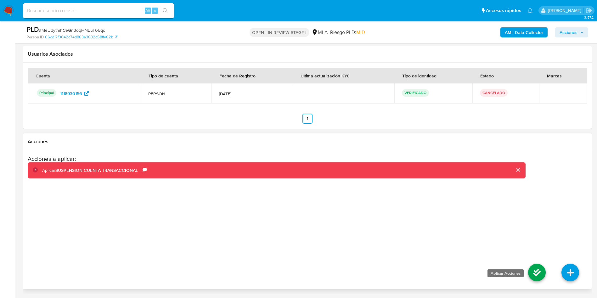
click at [535, 278] on icon at bounding box center [537, 273] width 18 height 18
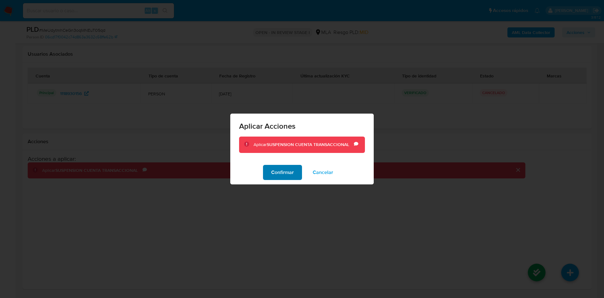
click at [276, 166] on span "Confirmar" at bounding box center [282, 172] width 23 height 14
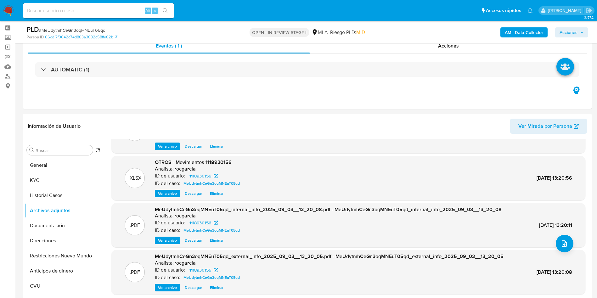
scroll to position [20, 0]
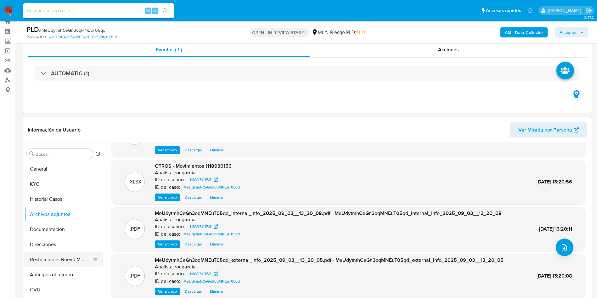
click at [50, 259] on button "Restricciones Nuevo Mundo" at bounding box center [61, 259] width 74 height 15
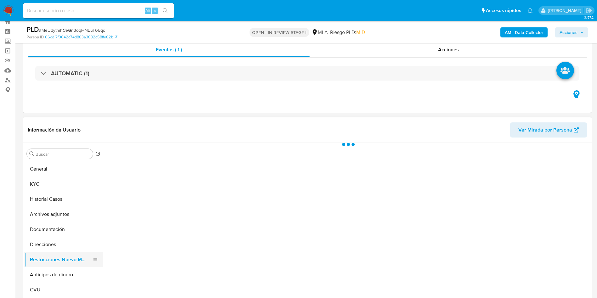
scroll to position [0, 0]
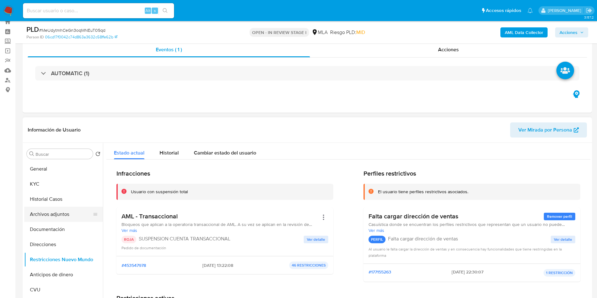
click at [52, 215] on button "Archivos adjuntos" at bounding box center [61, 214] width 74 height 15
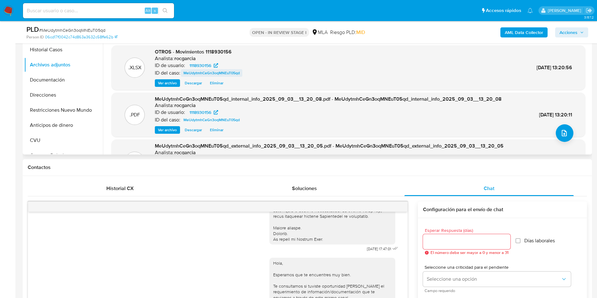
scroll to position [68, 0]
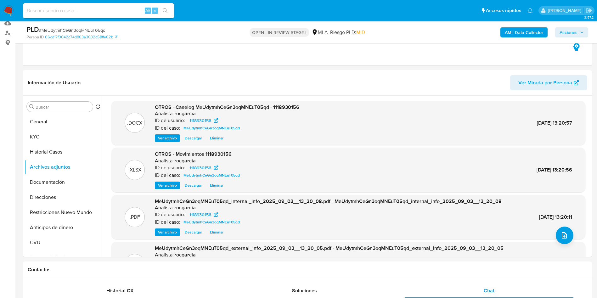
drag, startPoint x: 577, startPoint y: 30, endPoint x: 560, endPoint y: 30, distance: 16.7
click at [577, 30] on span "Acciones" at bounding box center [571, 32] width 24 height 9
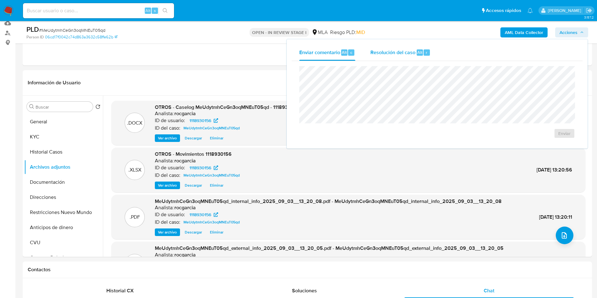
click at [381, 56] on div "Resolución del caso Alt r" at bounding box center [400, 52] width 60 height 16
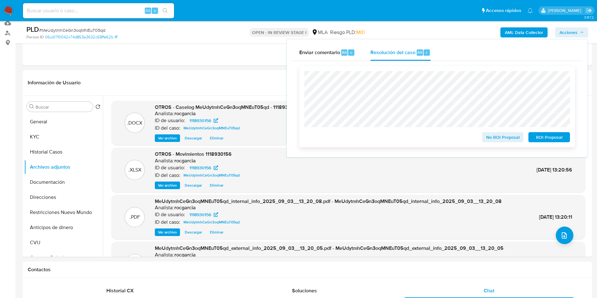
click at [553, 138] on span "ROI Proposal" at bounding box center [548, 137] width 33 height 9
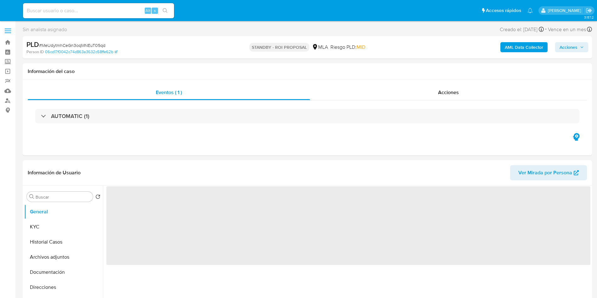
select select "10"
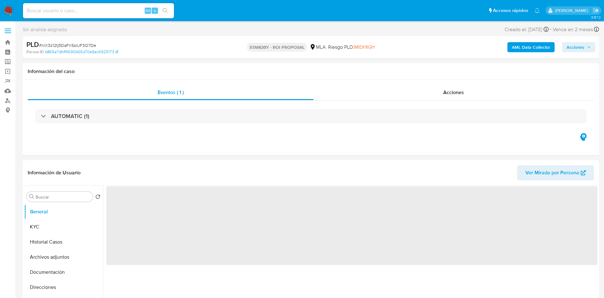
select select "10"
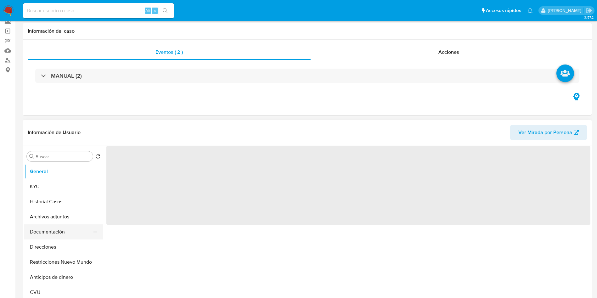
scroll to position [94, 0]
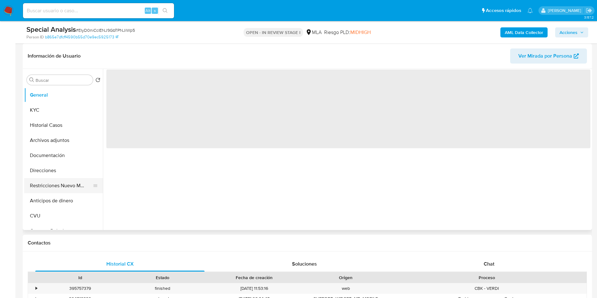
click at [58, 188] on button "Restricciones Nuevo Mundo" at bounding box center [61, 185] width 74 height 15
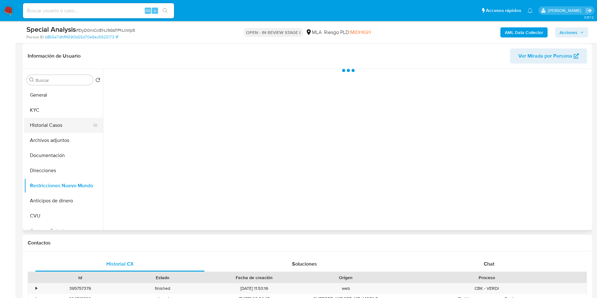
select select "10"
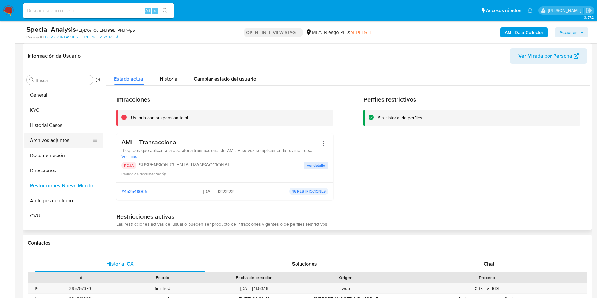
click at [46, 138] on button "Archivos adjuntos" at bounding box center [61, 140] width 74 height 15
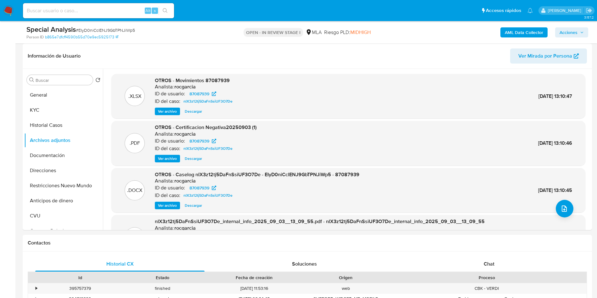
click at [570, 30] on span "Acciones" at bounding box center [568, 32] width 18 height 10
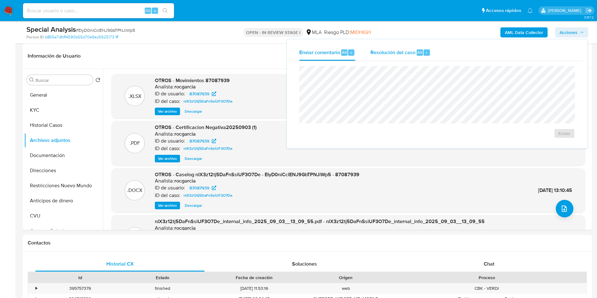
click at [396, 49] on span "Resolución del caso" at bounding box center [392, 51] width 45 height 7
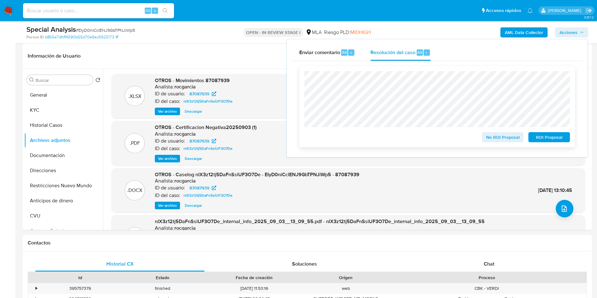
click at [550, 138] on span "ROI Proposal" at bounding box center [548, 137] width 33 height 9
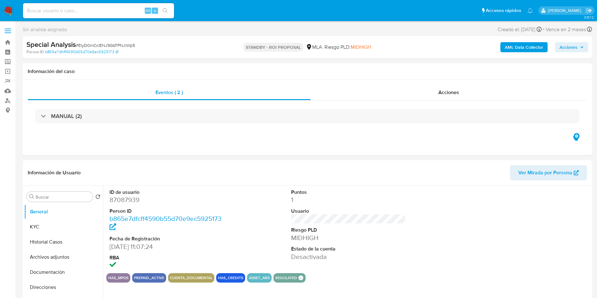
select select "10"
